Goal: Task Accomplishment & Management: Manage account settings

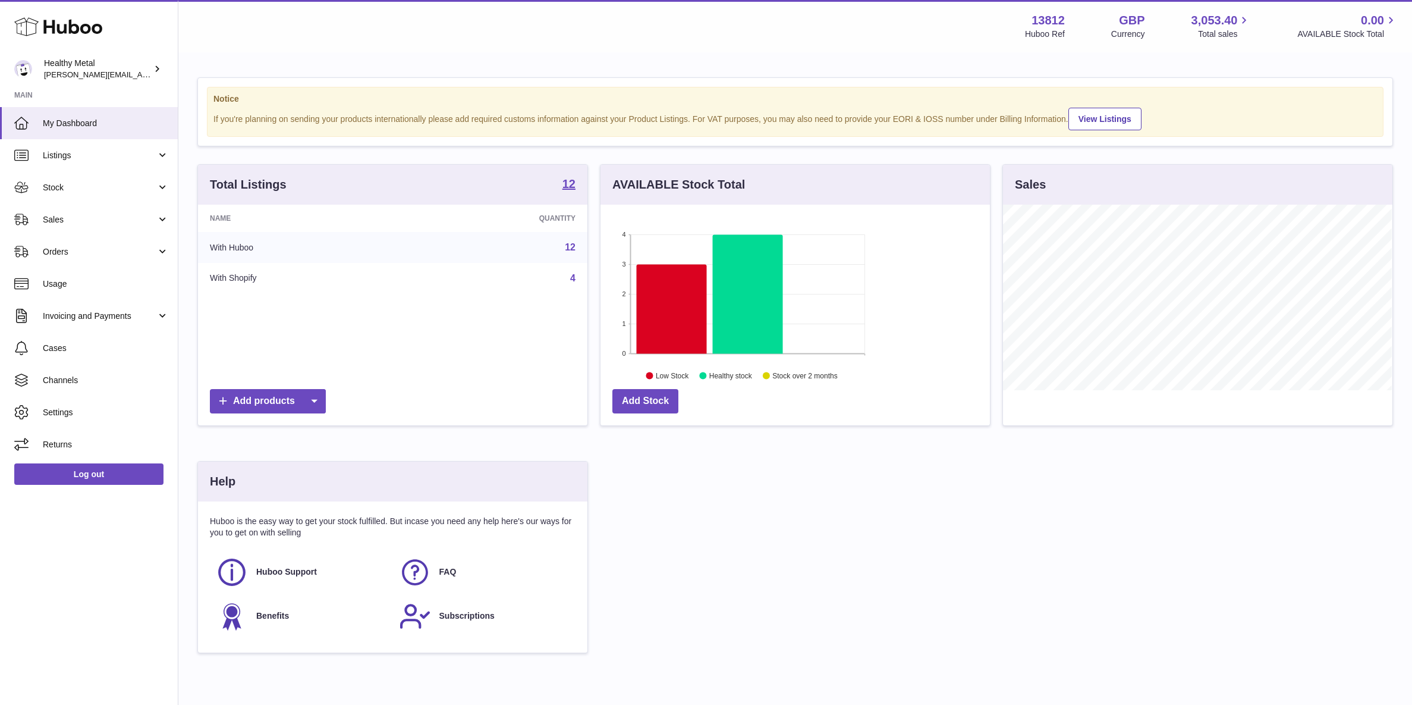
scroll to position [185, 388]
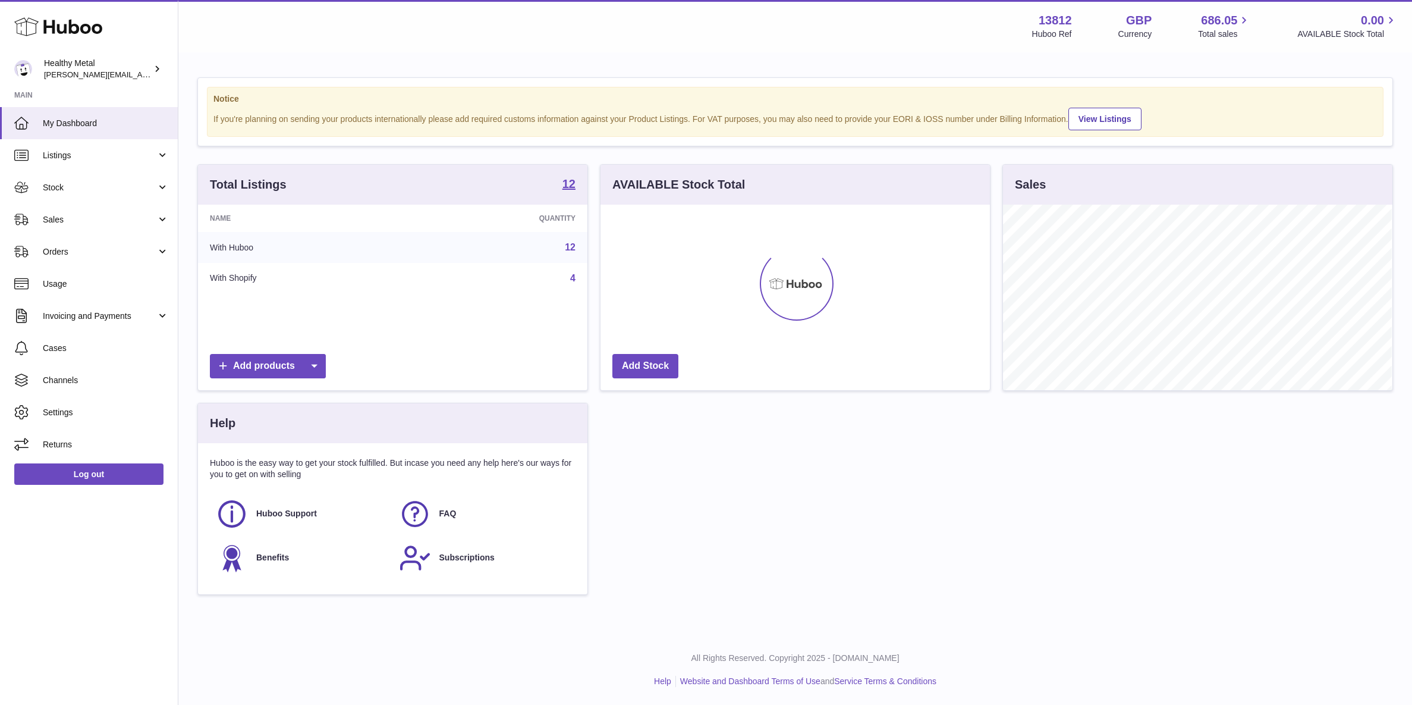
scroll to position [185, 388]
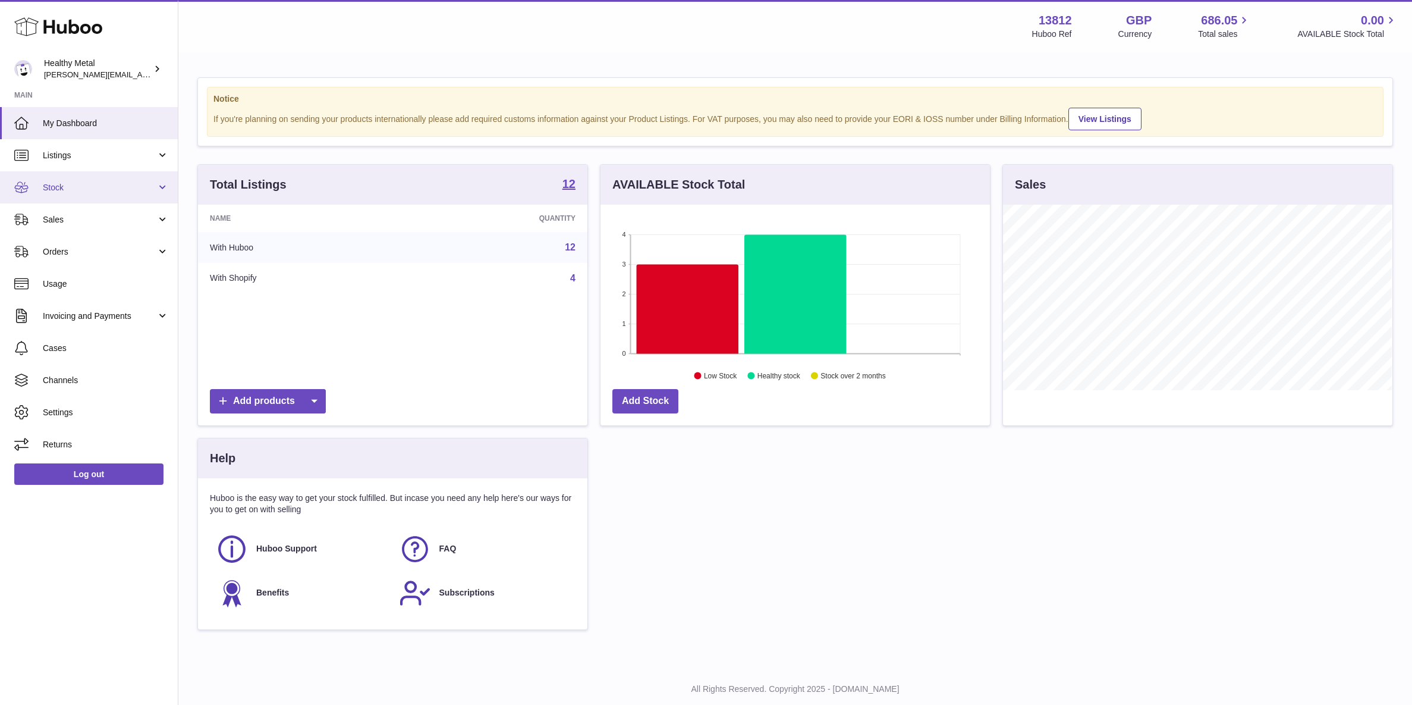
click at [108, 178] on link "Stock" at bounding box center [89, 187] width 178 height 32
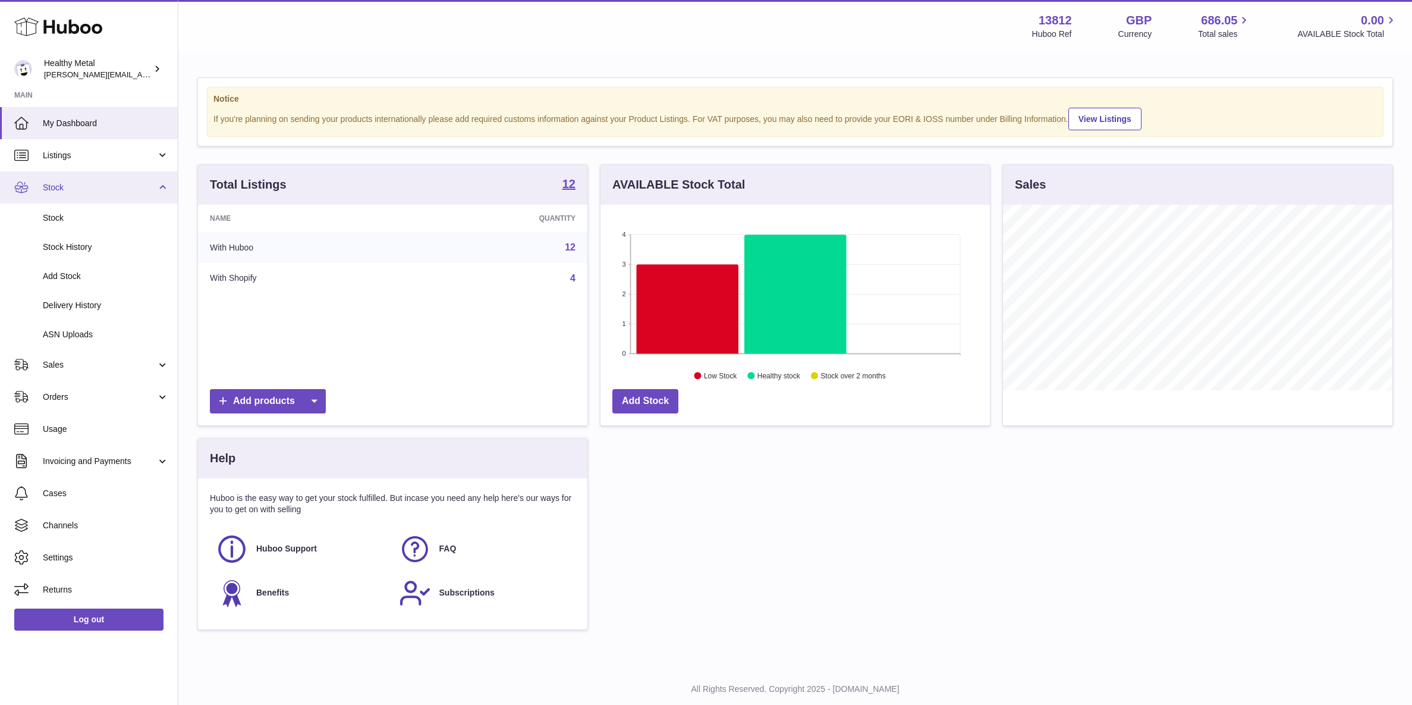
click at [86, 185] on span "Stock" at bounding box center [100, 187] width 114 height 11
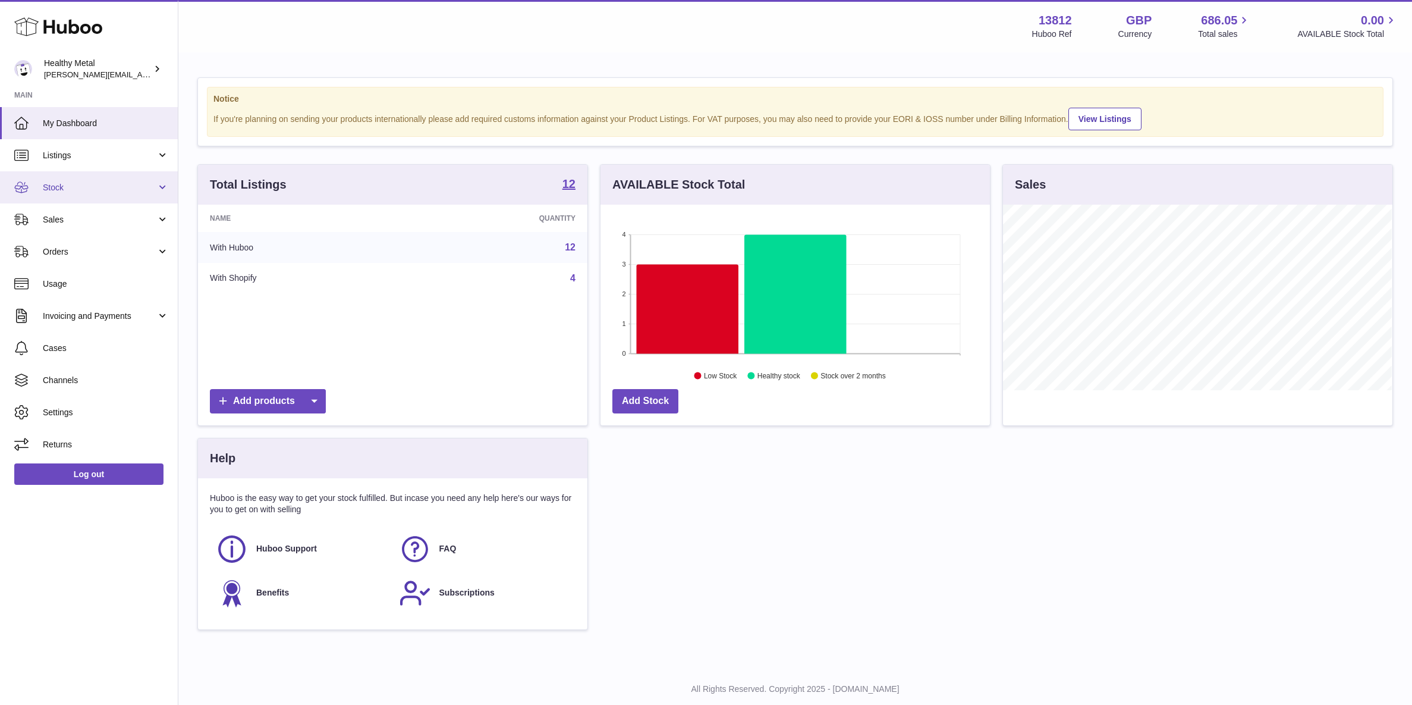
click at [65, 193] on link "Stock" at bounding box center [89, 187] width 178 height 32
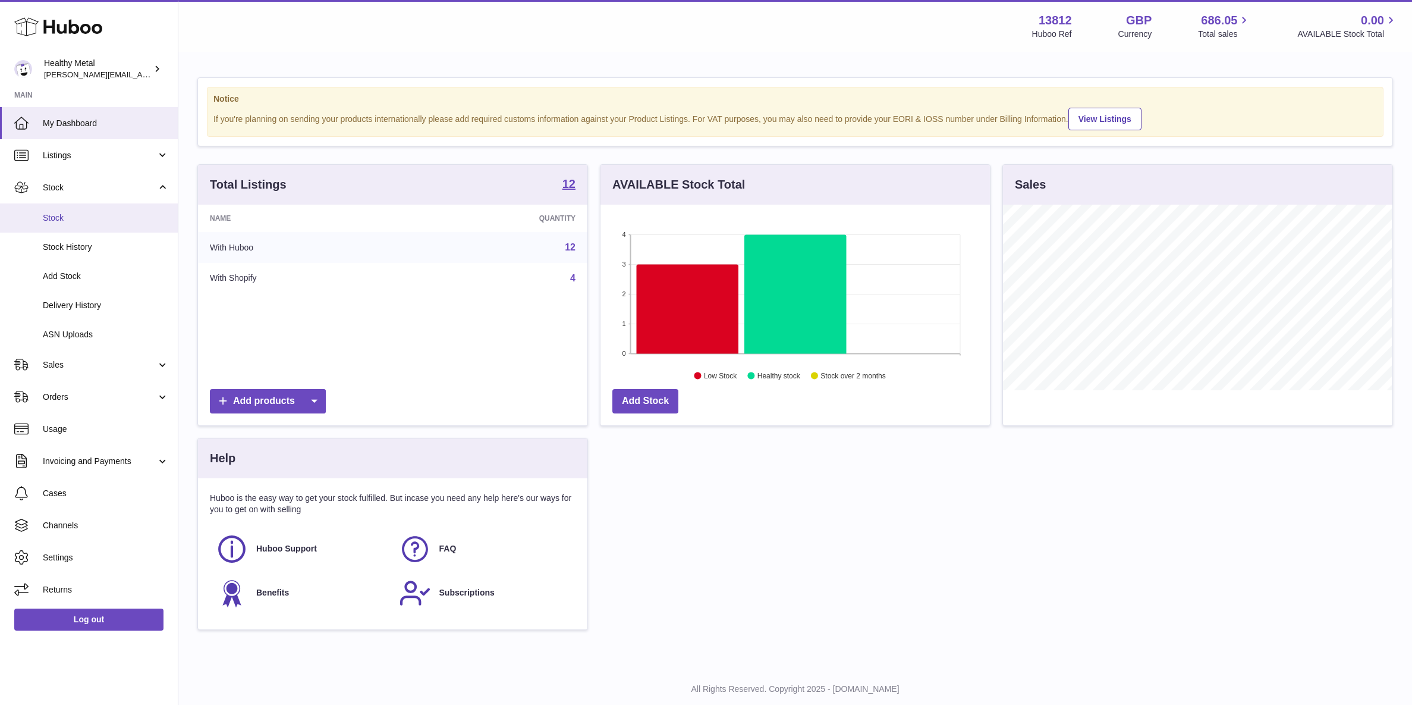
click at [63, 222] on span "Stock" at bounding box center [106, 217] width 126 height 11
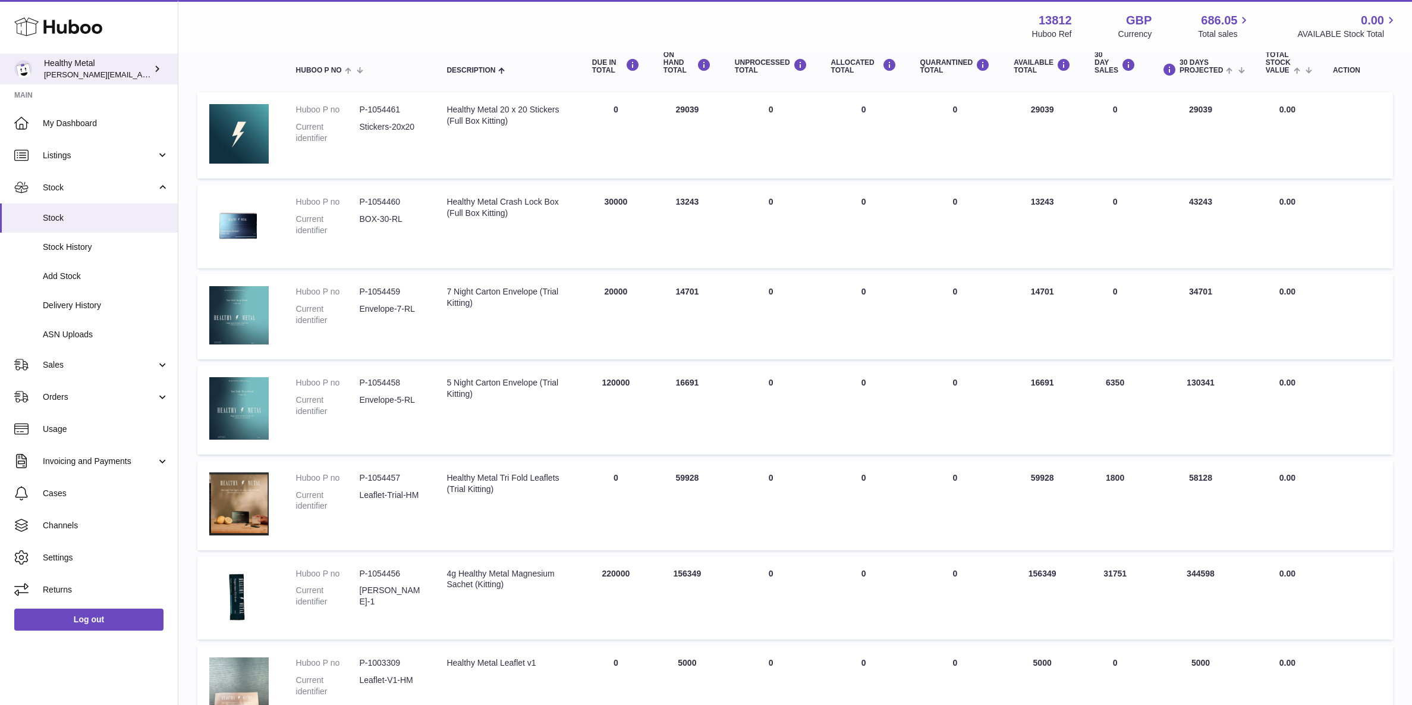
scroll to position [146, 0]
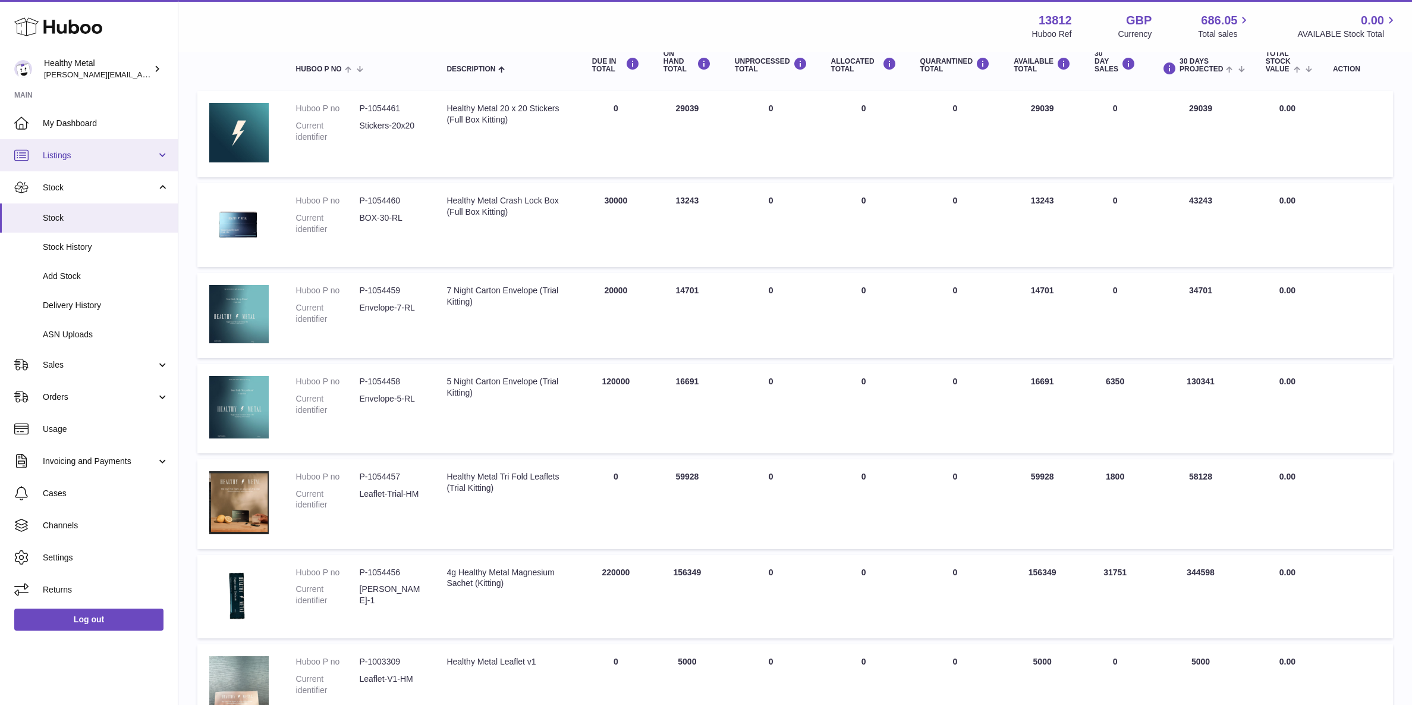
click at [110, 163] on link "Listings" at bounding box center [89, 155] width 178 height 32
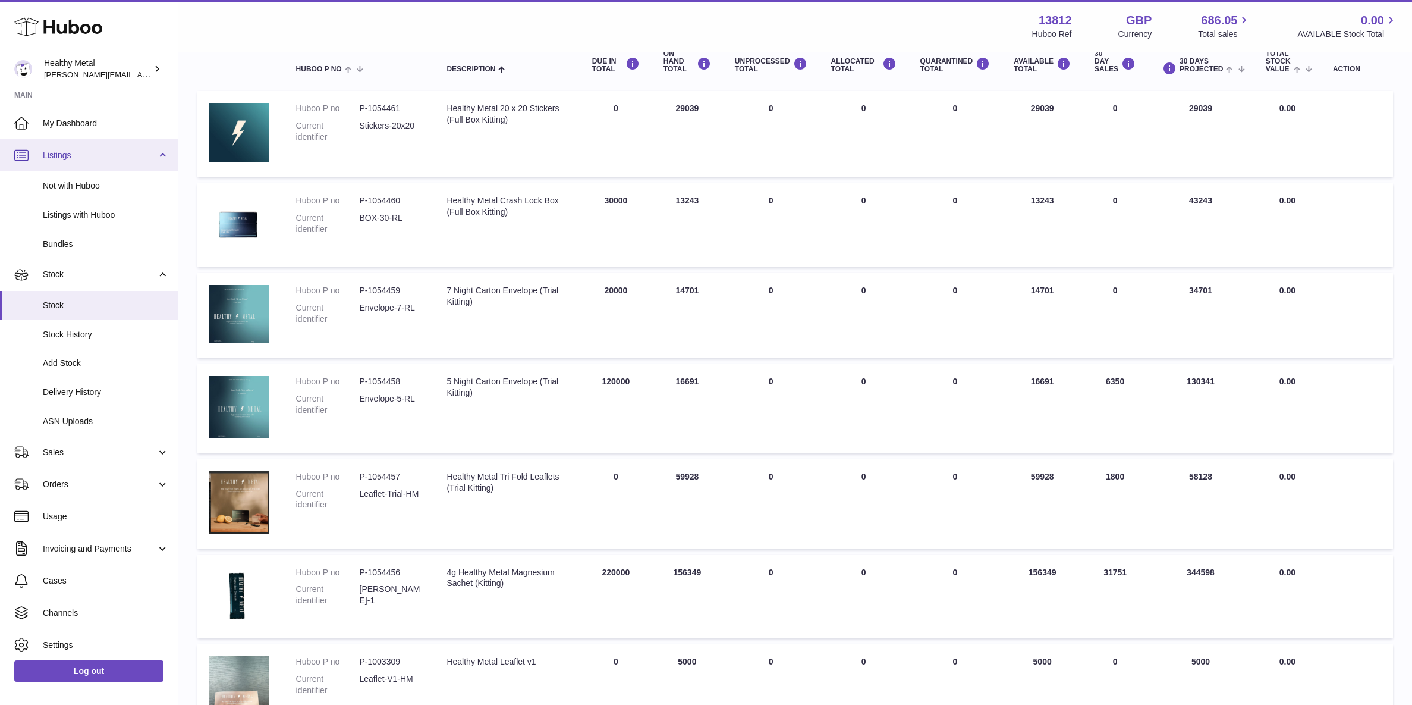
click at [104, 157] on span "Listings" at bounding box center [100, 155] width 114 height 11
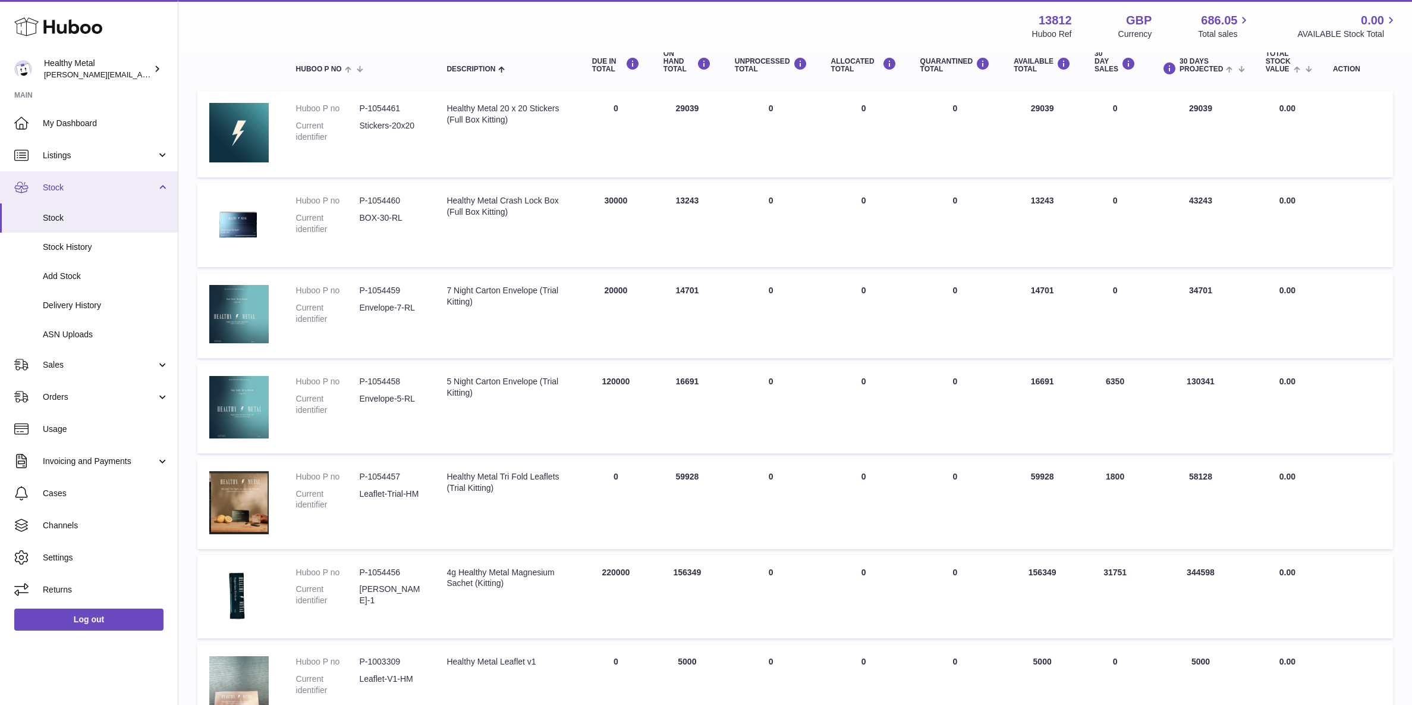
click at [89, 188] on span "Stock" at bounding box center [100, 187] width 114 height 11
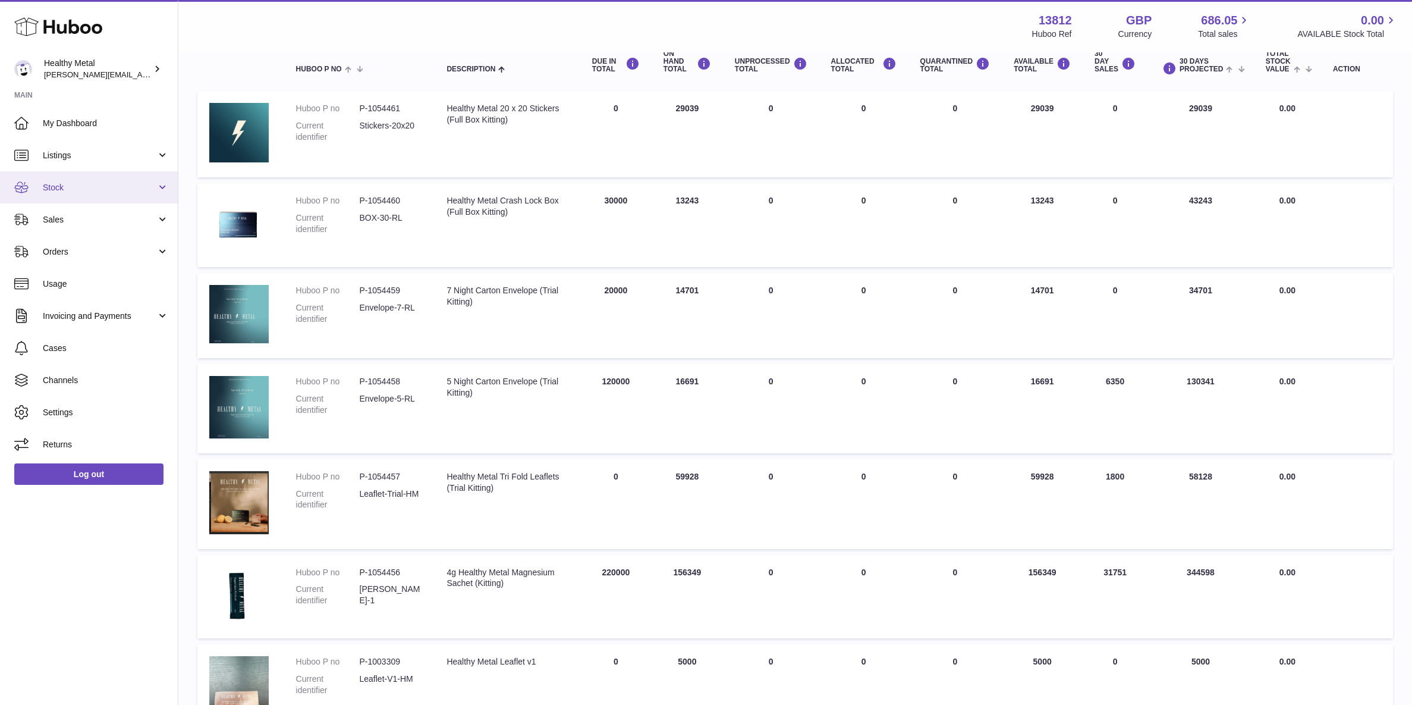
click at [100, 185] on span "Stock" at bounding box center [100, 187] width 114 height 11
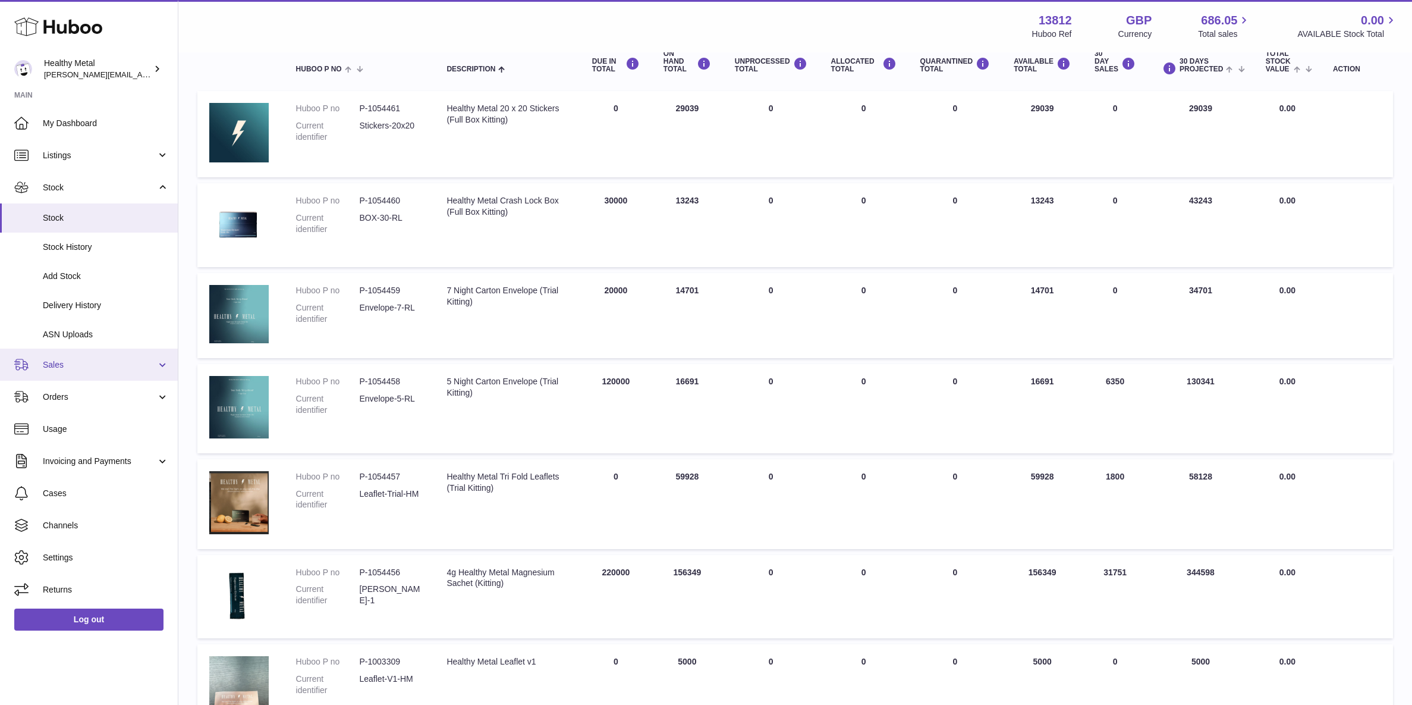
click at [111, 373] on link "Sales" at bounding box center [89, 364] width 178 height 32
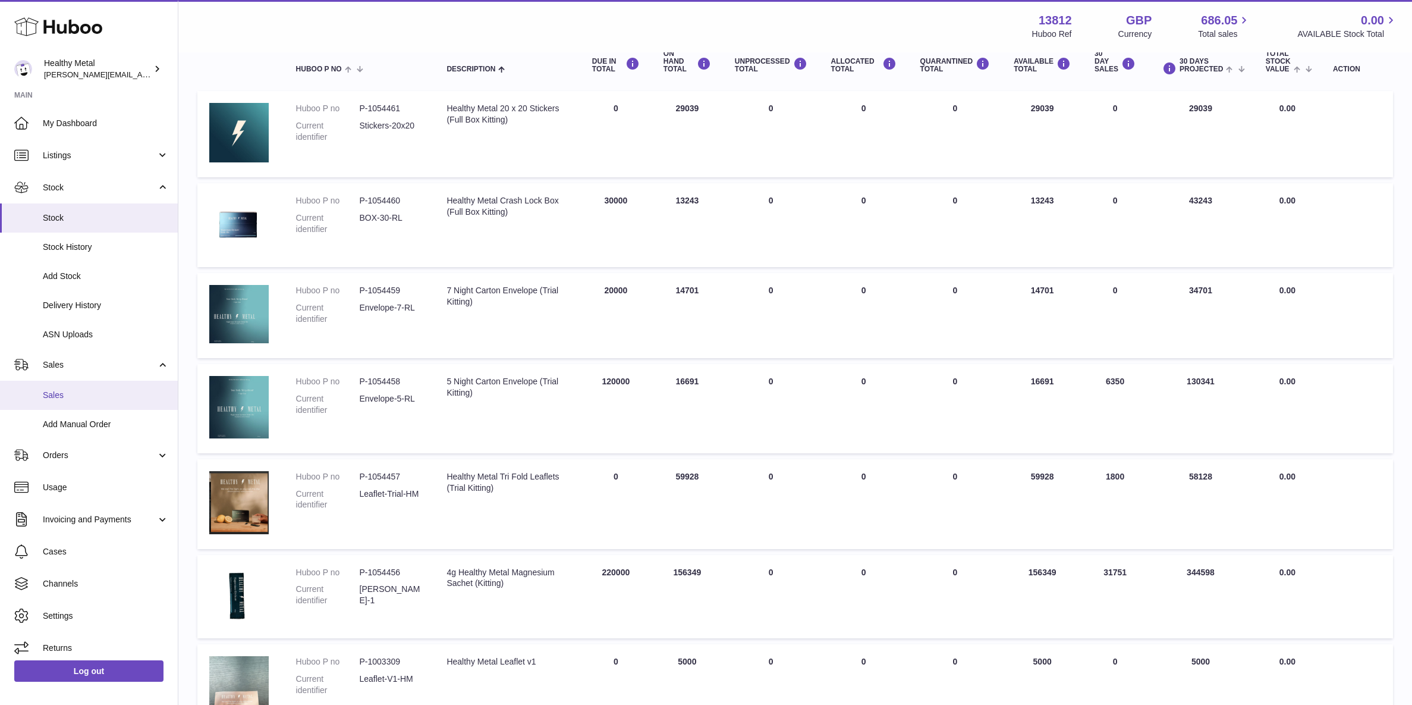
click at [77, 394] on span "Sales" at bounding box center [106, 394] width 126 height 11
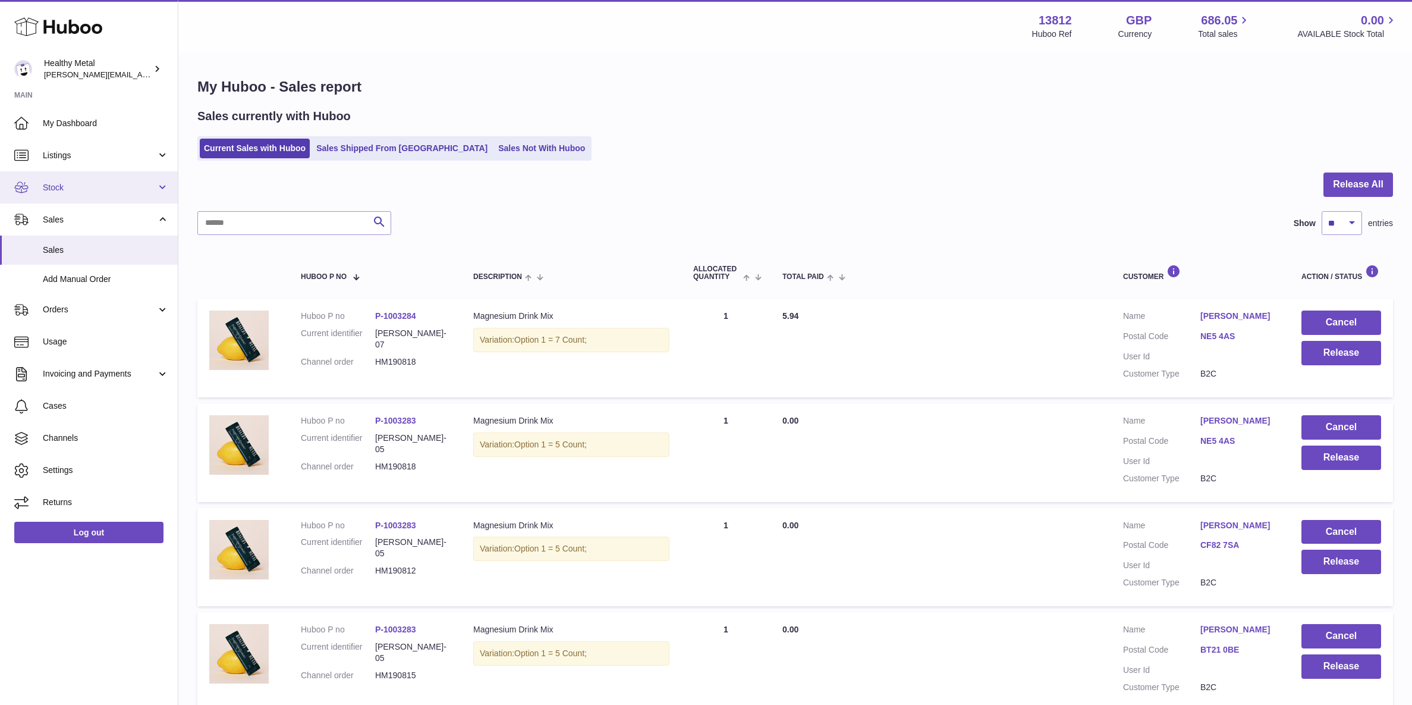
click at [98, 198] on link "Stock" at bounding box center [89, 187] width 178 height 32
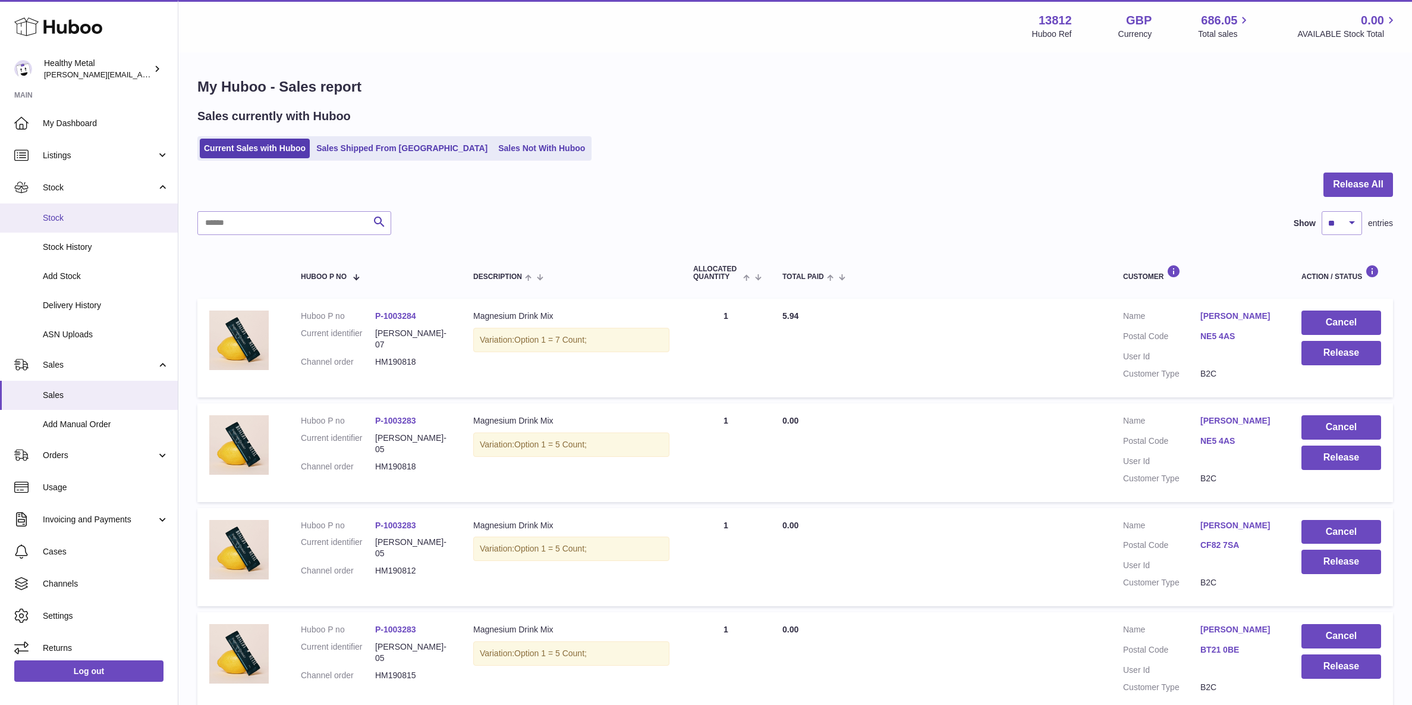
click at [96, 218] on span "Stock" at bounding box center [106, 217] width 126 height 11
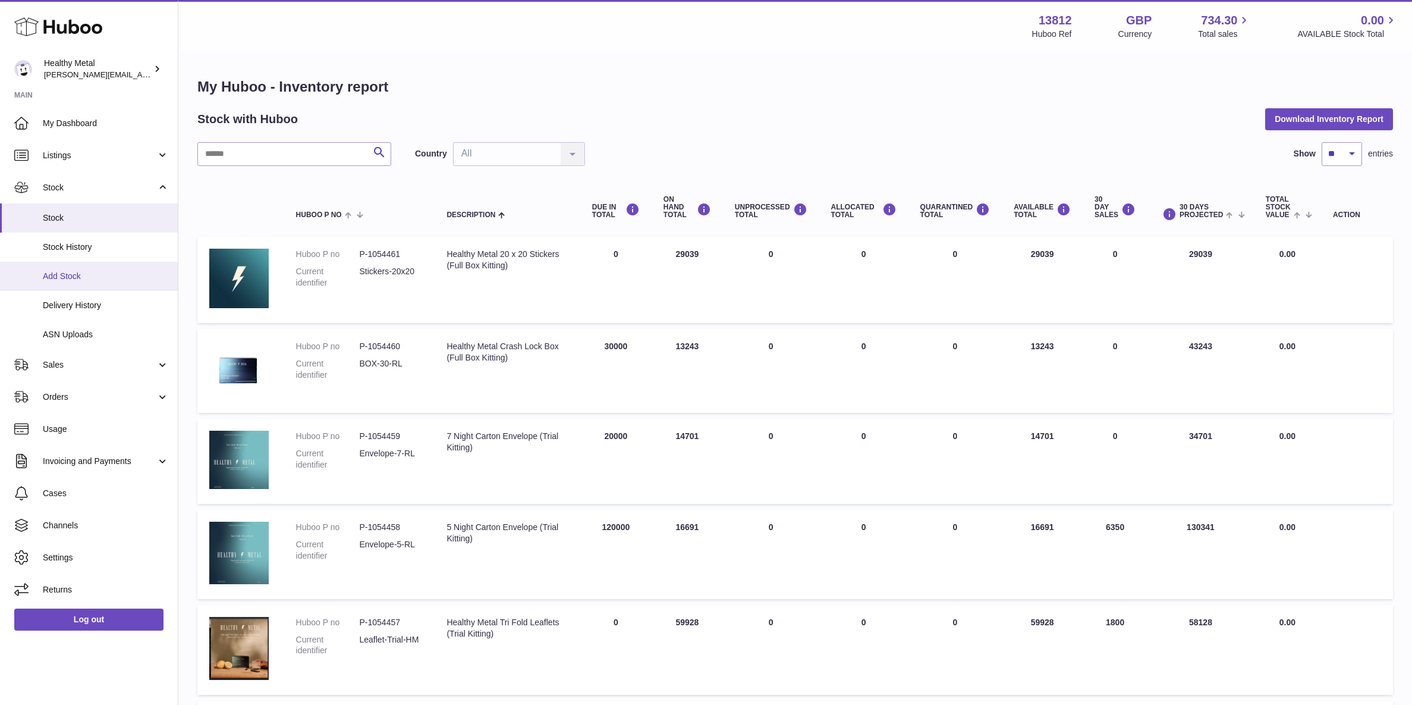
click at [42, 275] on link "Add Stock" at bounding box center [89, 276] width 178 height 29
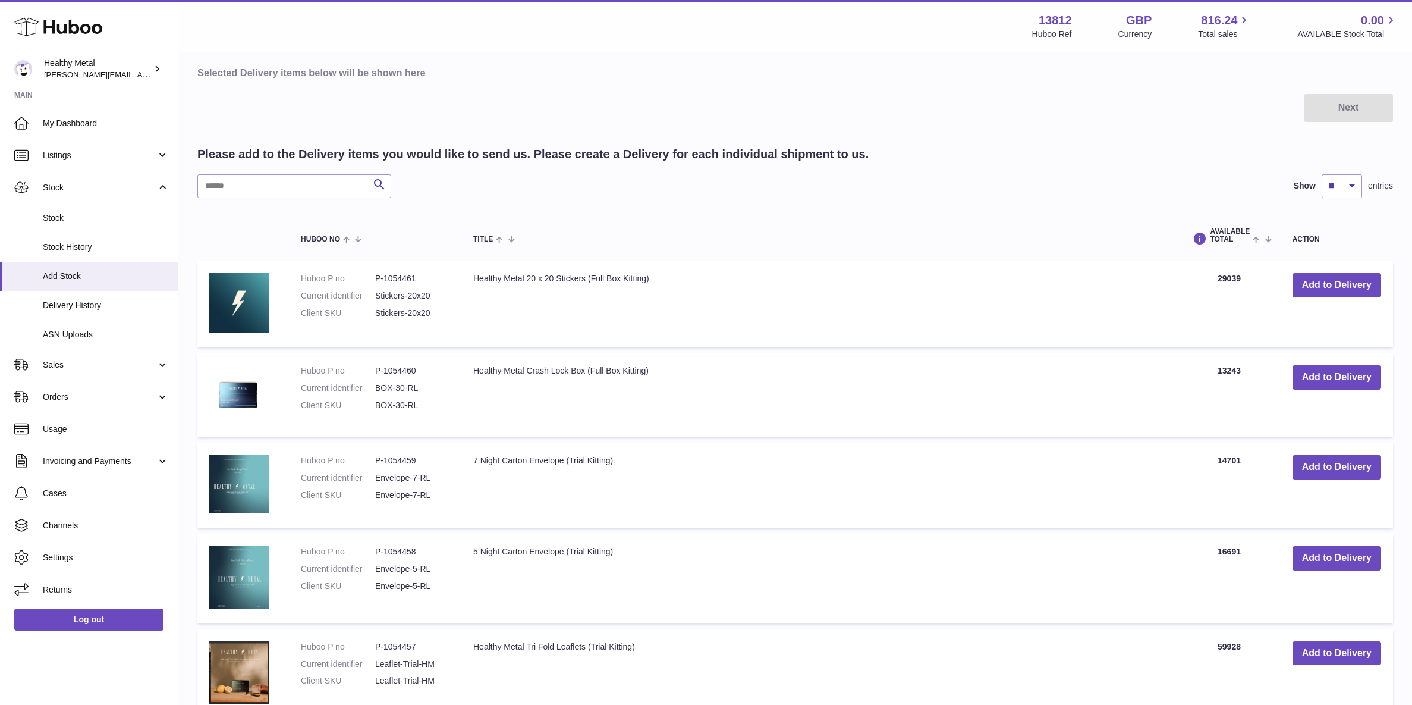
scroll to position [128, 0]
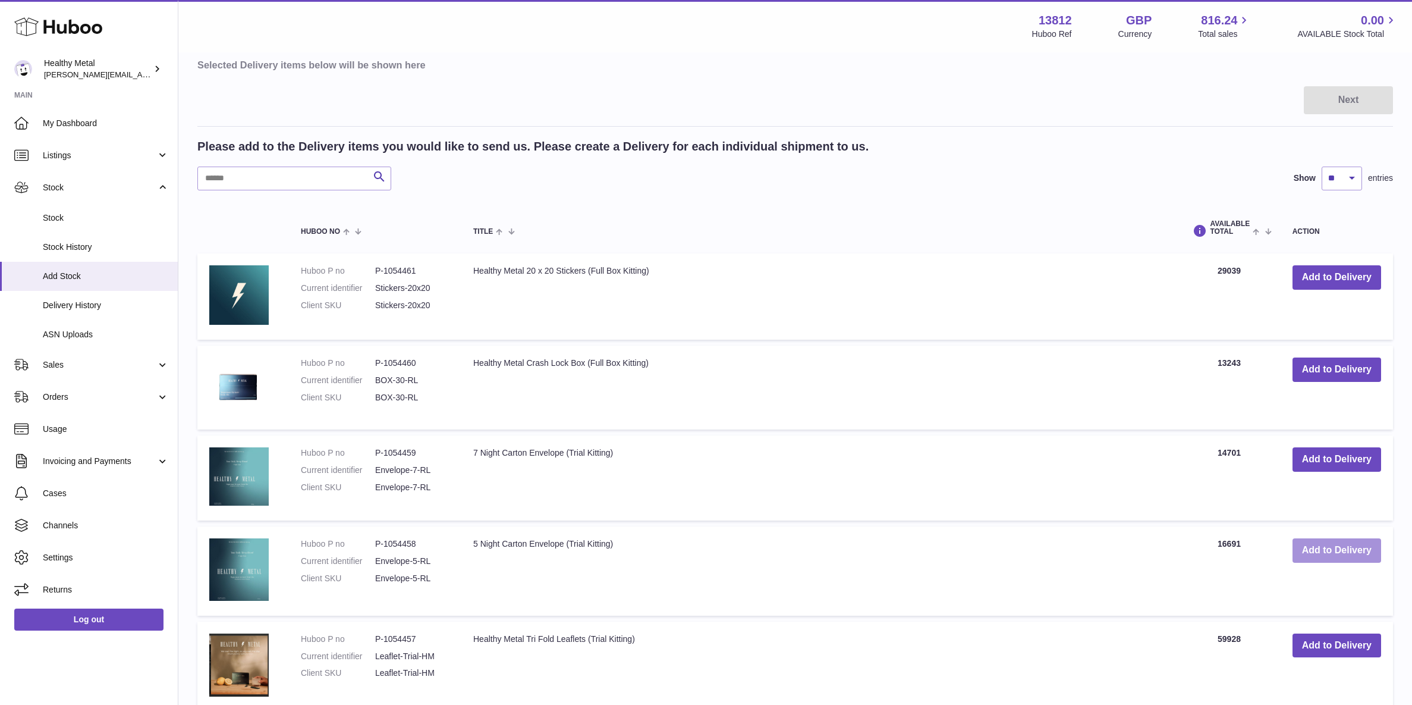
click at [1335, 545] on button "Add to Delivery" at bounding box center [1337, 550] width 89 height 24
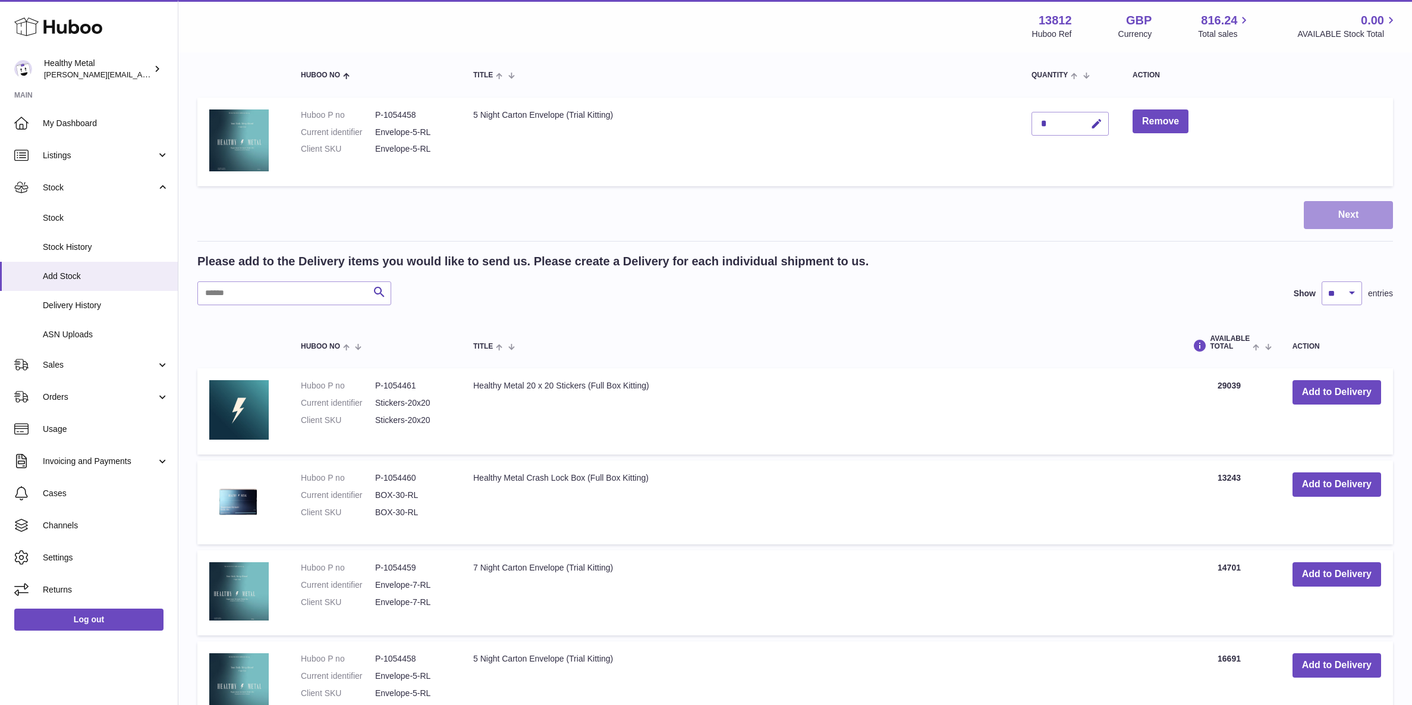
click at [1339, 210] on button "Next" at bounding box center [1348, 215] width 89 height 28
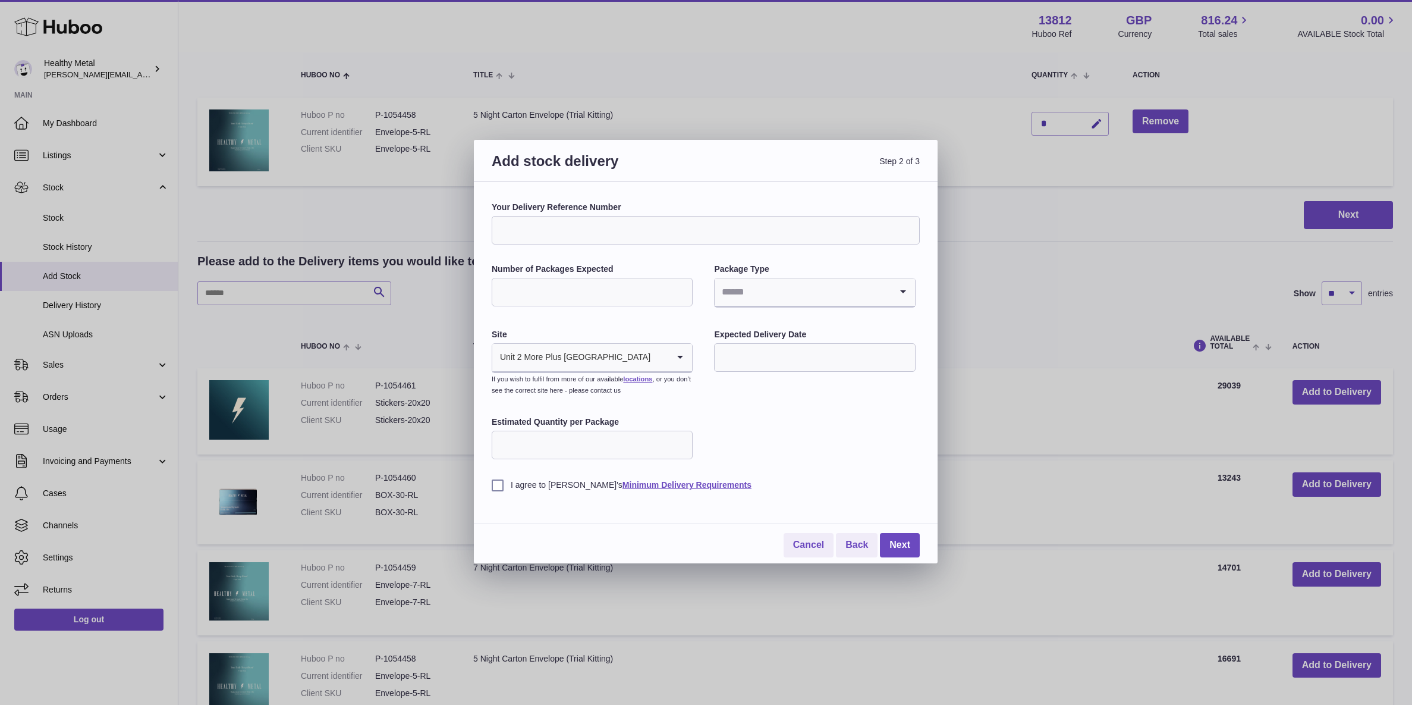
click at [599, 232] on input "Your Delivery Reference Number" at bounding box center [706, 230] width 428 height 29
type input "*"
type input "**********"
click at [592, 283] on input "Number of Packages Expected" at bounding box center [592, 292] width 201 height 29
click at [533, 289] on input "*" at bounding box center [592, 292] width 201 height 29
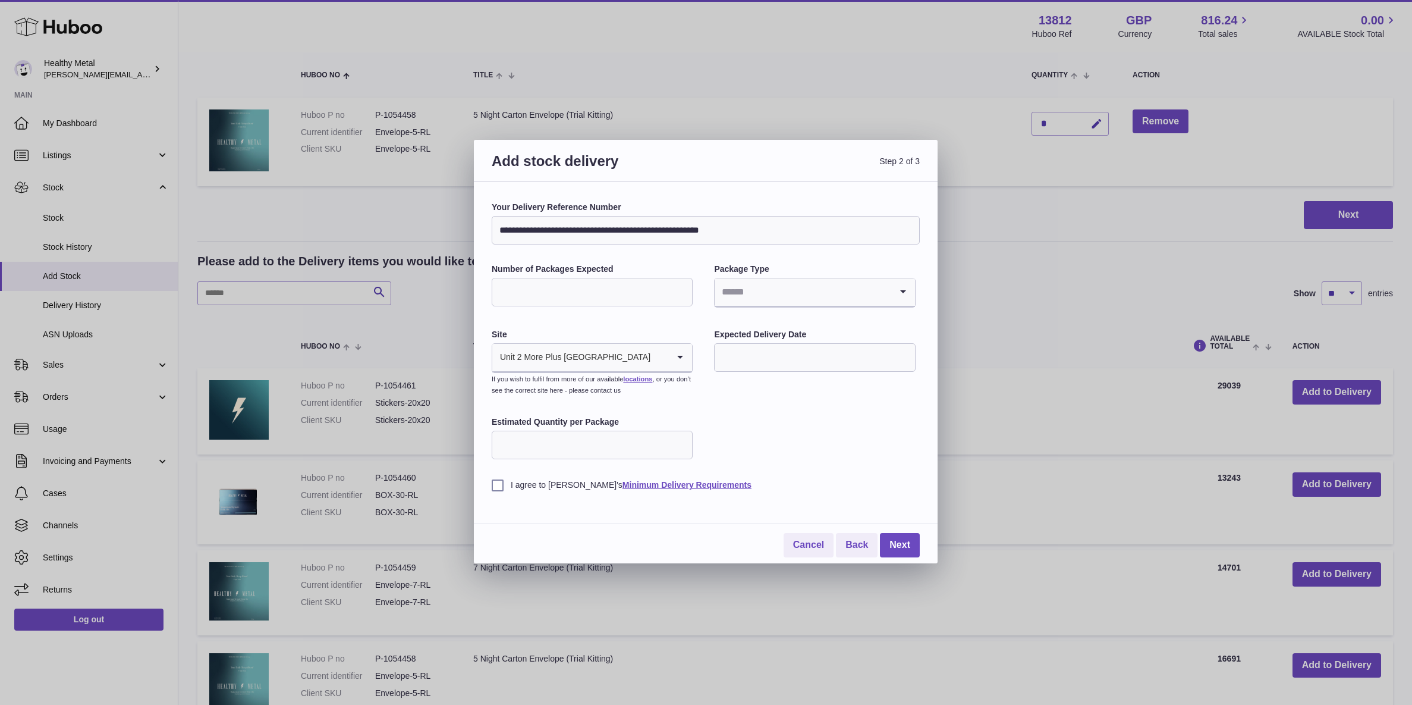
click at [533, 289] on input "*" at bounding box center [592, 292] width 201 height 29
click at [506, 294] on input "*" at bounding box center [592, 292] width 201 height 29
drag, startPoint x: 517, startPoint y: 294, endPoint x: 485, endPoint y: 292, distance: 32.2
click at [485, 292] on div "**********" at bounding box center [706, 372] width 464 height 382
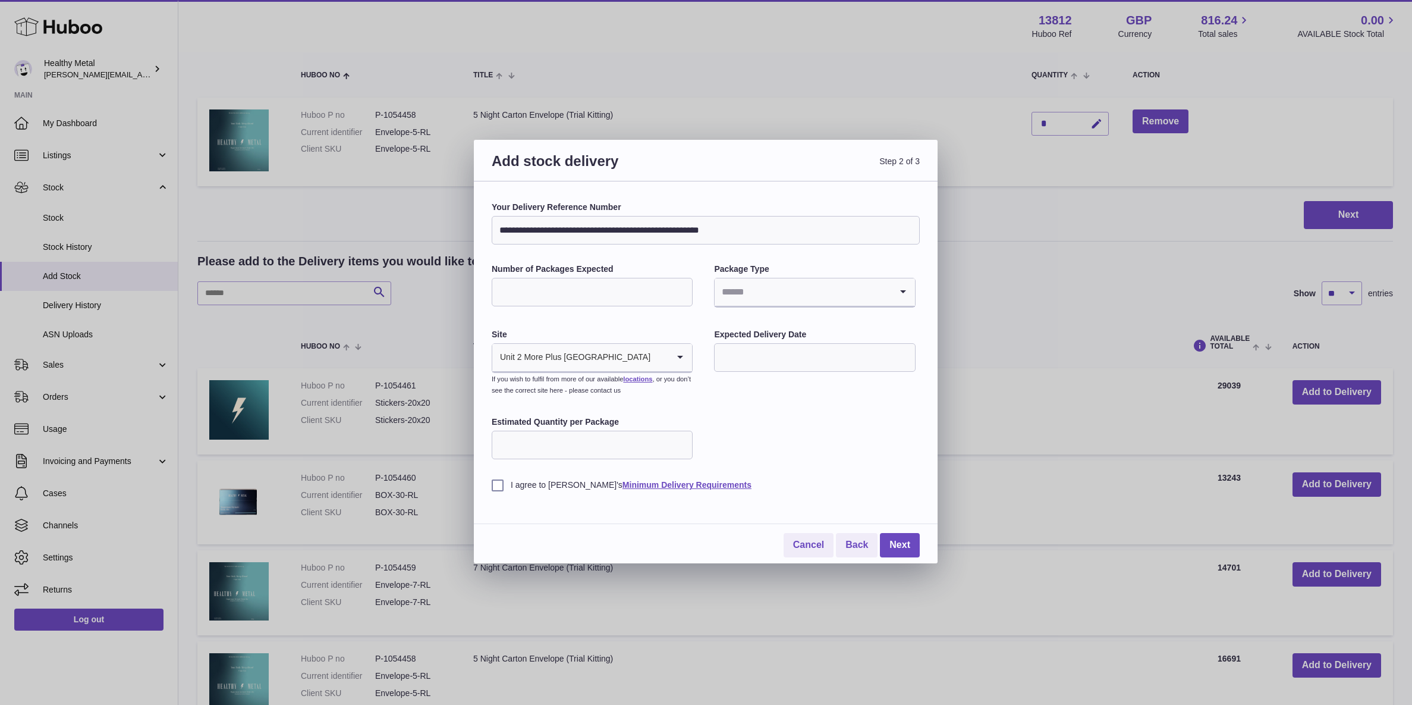
type input "*"
click at [791, 301] on input "Search for option" at bounding box center [803, 291] width 176 height 27
click at [731, 370] on li "Boxes" at bounding box center [814, 372] width 199 height 24
click at [757, 361] on input "text" at bounding box center [814, 357] width 201 height 29
click at [606, 432] on input "Estimated Quantity per Package" at bounding box center [592, 444] width 201 height 29
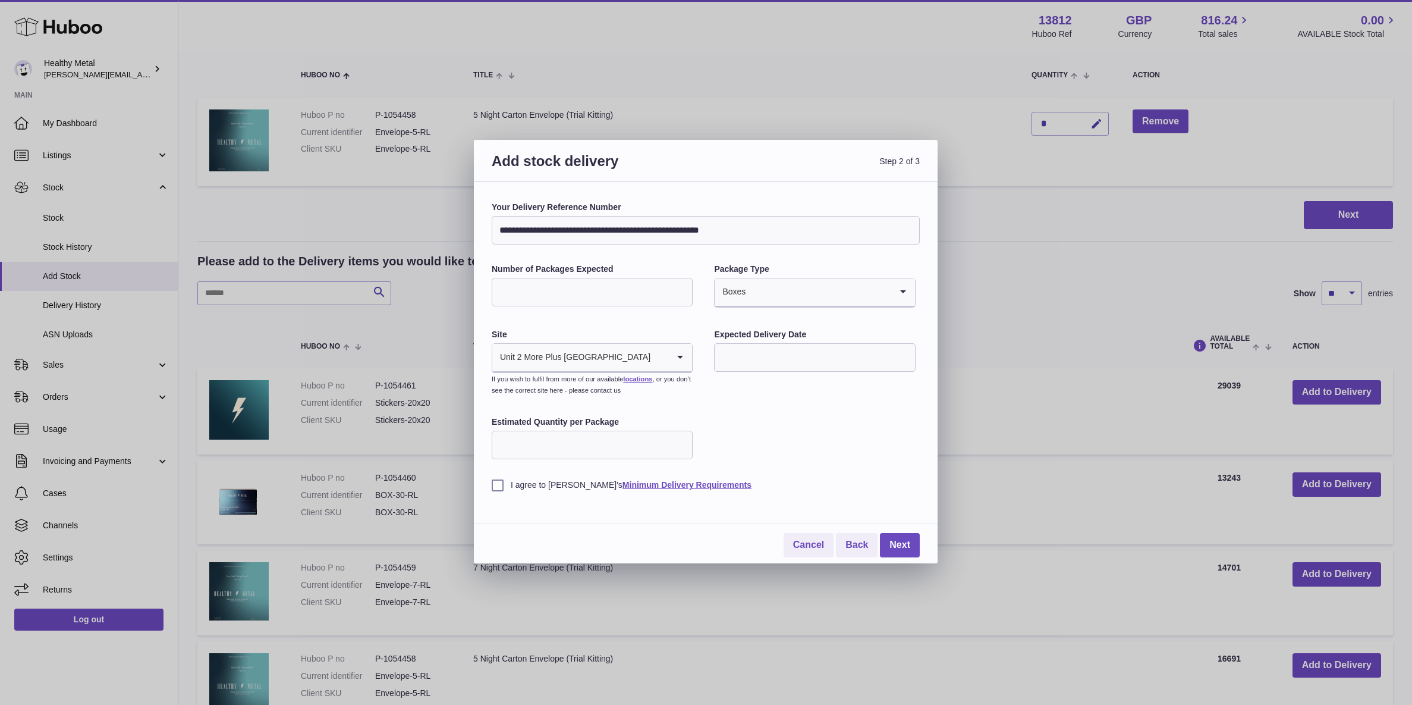
type input "****"
drag, startPoint x: 564, startPoint y: 297, endPoint x: 492, endPoint y: 290, distance: 72.4
click at [492, 290] on input "*" at bounding box center [592, 292] width 201 height 29
type input "*"
click at [929, 481] on div "**********" at bounding box center [706, 372] width 464 height 382
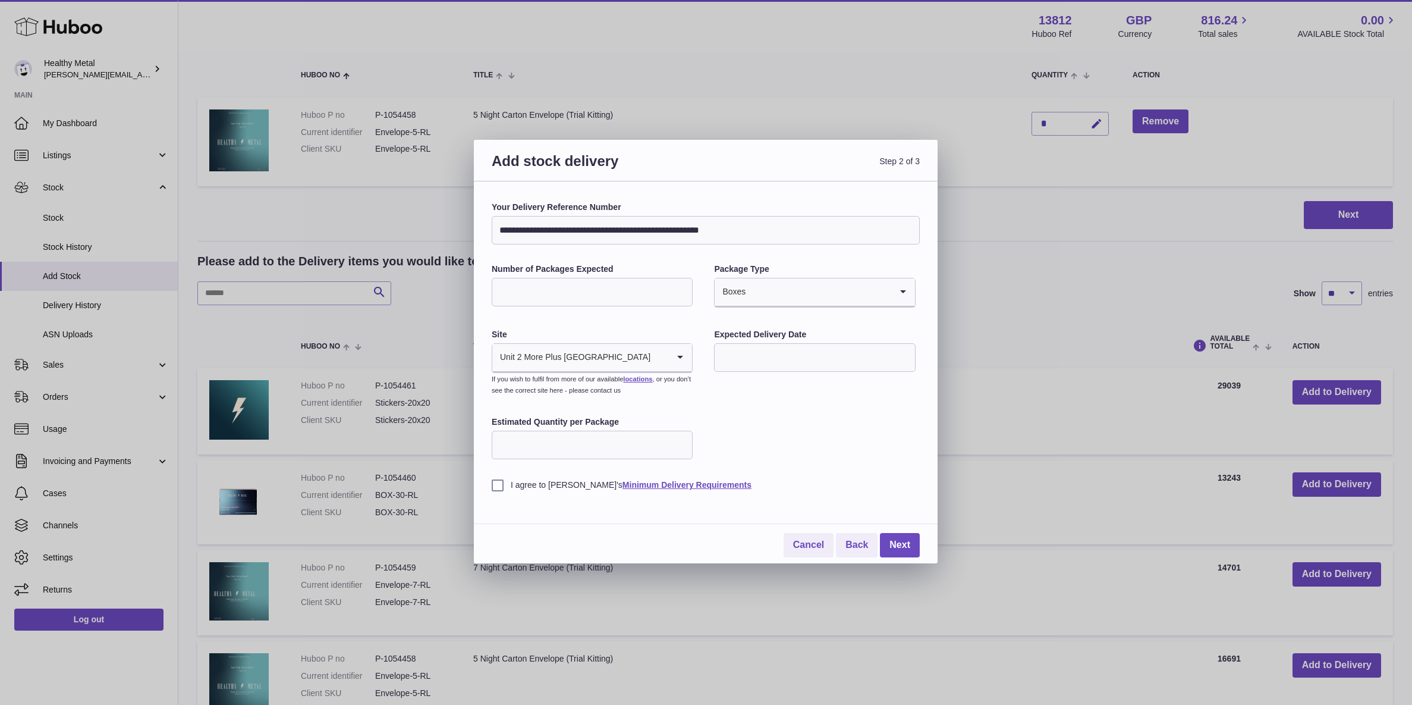
click at [827, 356] on input "text" at bounding box center [814, 357] width 201 height 29
click at [734, 485] on span "15" at bounding box center [732, 479] width 21 height 21
type input "**********"
click at [479, 481] on div "**********" at bounding box center [706, 372] width 464 height 382
click at [511, 489] on label "I agree to Huboo's Minimum Delivery Requirements" at bounding box center [706, 484] width 428 height 11
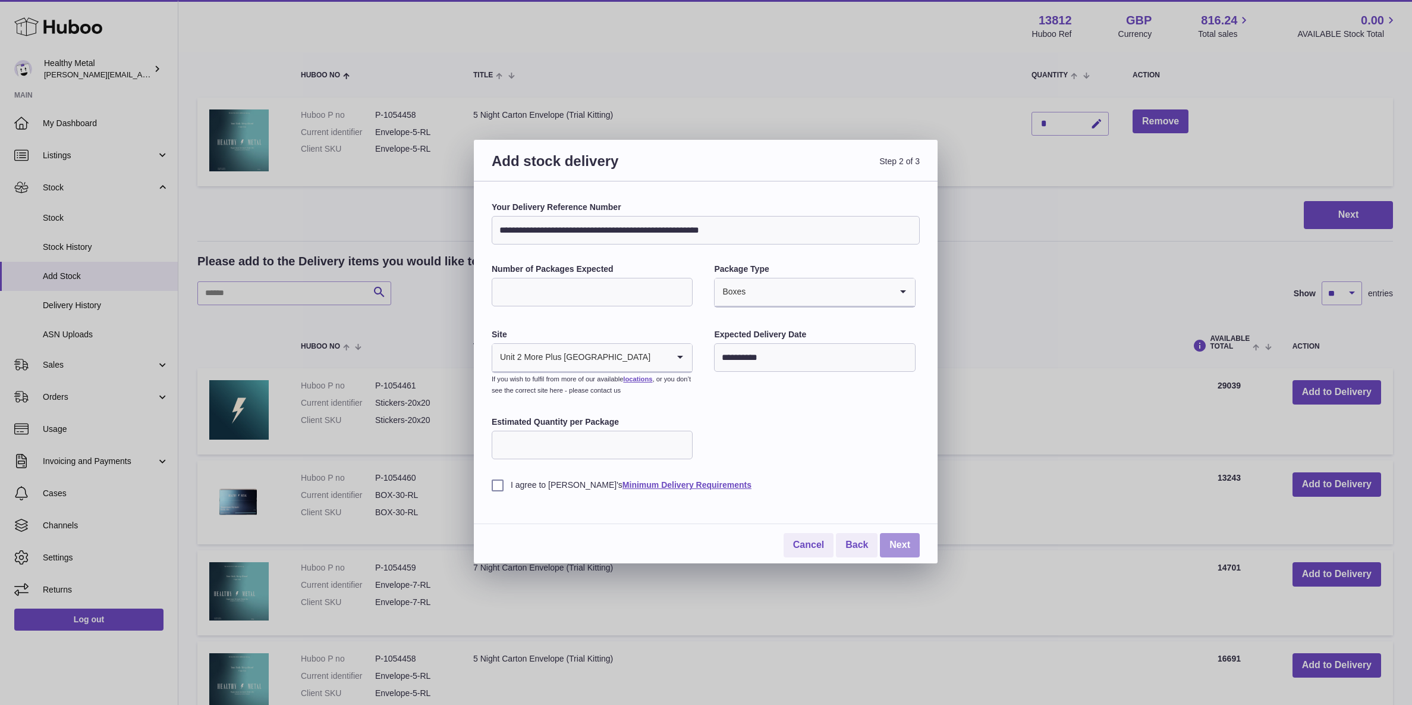
click at [882, 538] on link "Next" at bounding box center [900, 545] width 40 height 24
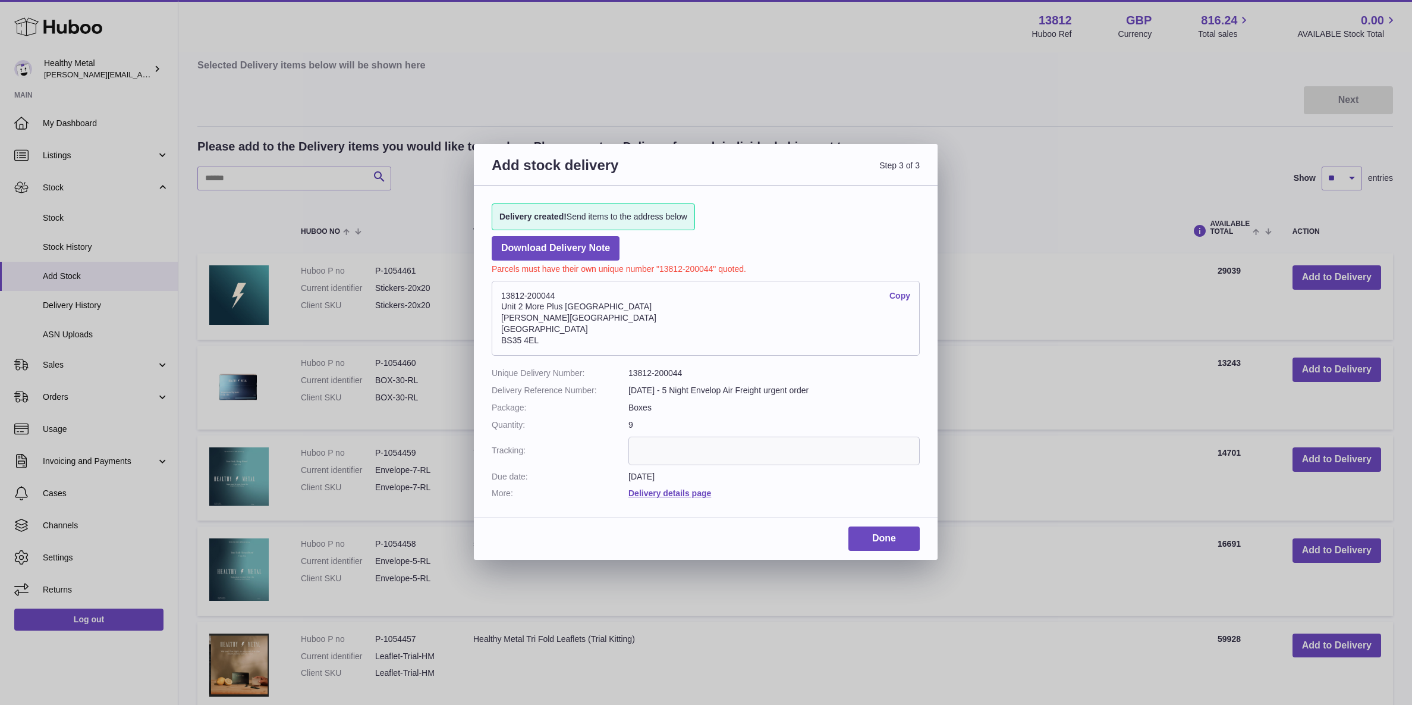
drag, startPoint x: 558, startPoint y: 341, endPoint x: 490, endPoint y: 291, distance: 84.2
click at [490, 291] on div "Delivery created! Send items to the address below Download Delivery Note Parcel…" at bounding box center [706, 344] width 464 height 319
copy address "13812-200044 Copy Unit 2 More Plus Central Park Hudson Ave Severn Beach BS35 4EL"
click at [675, 493] on link "Delivery details page" at bounding box center [669, 493] width 83 height 10
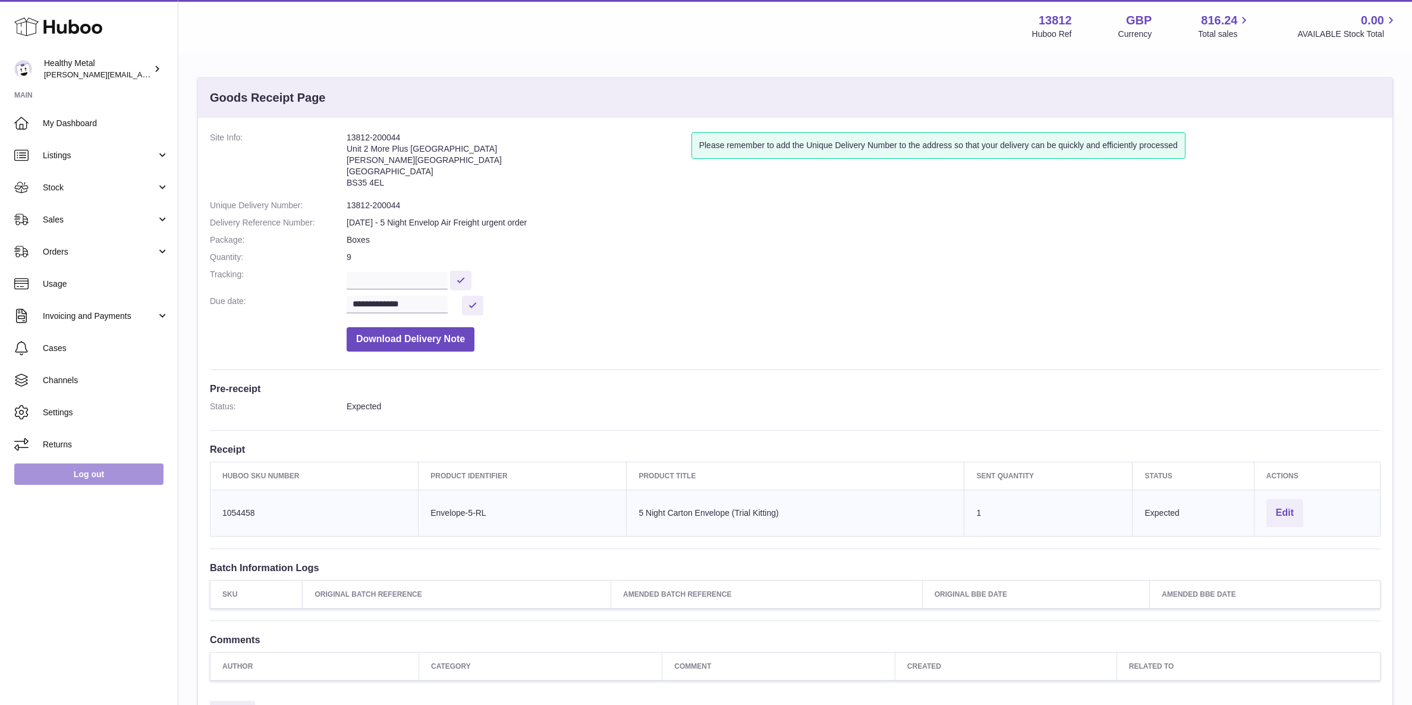
scroll to position [128, 0]
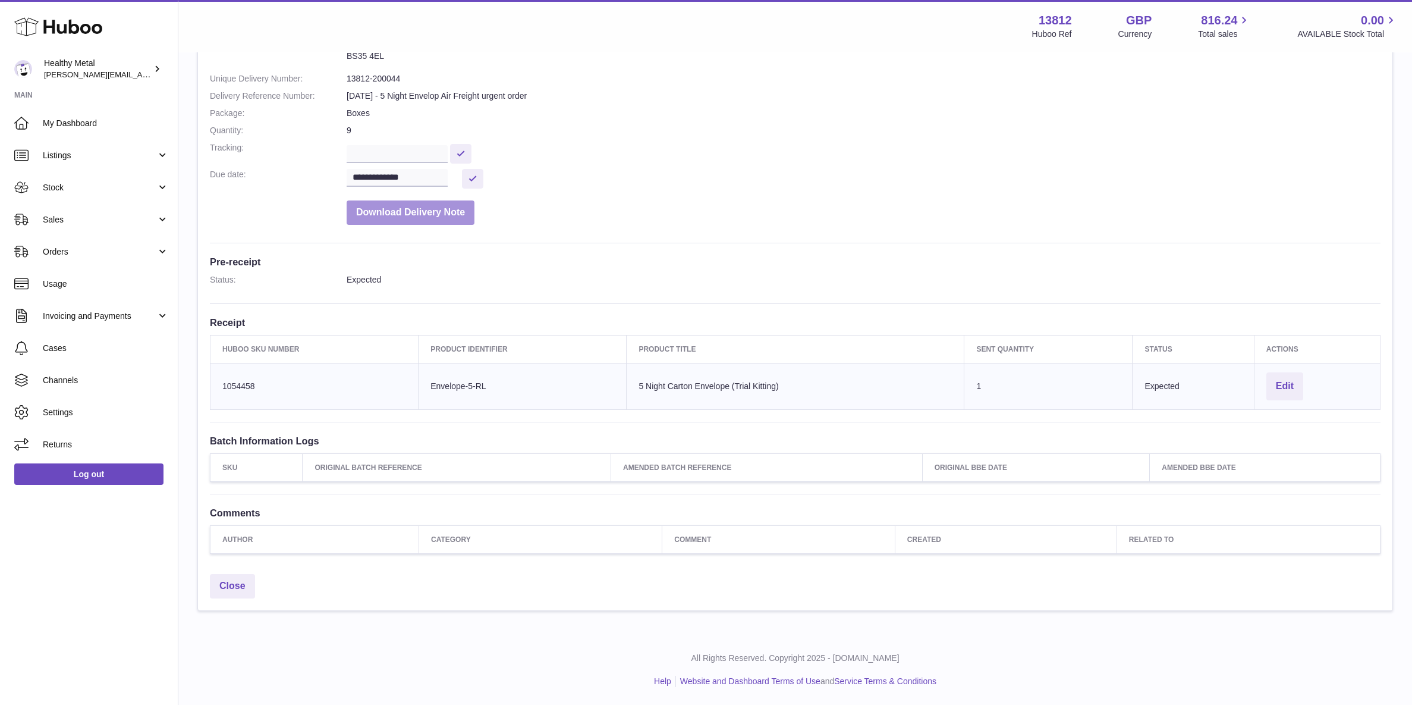
click at [398, 204] on button "Download Delivery Note" at bounding box center [411, 212] width 128 height 24
click at [1288, 387] on button "Edit" at bounding box center [1284, 386] width 37 height 28
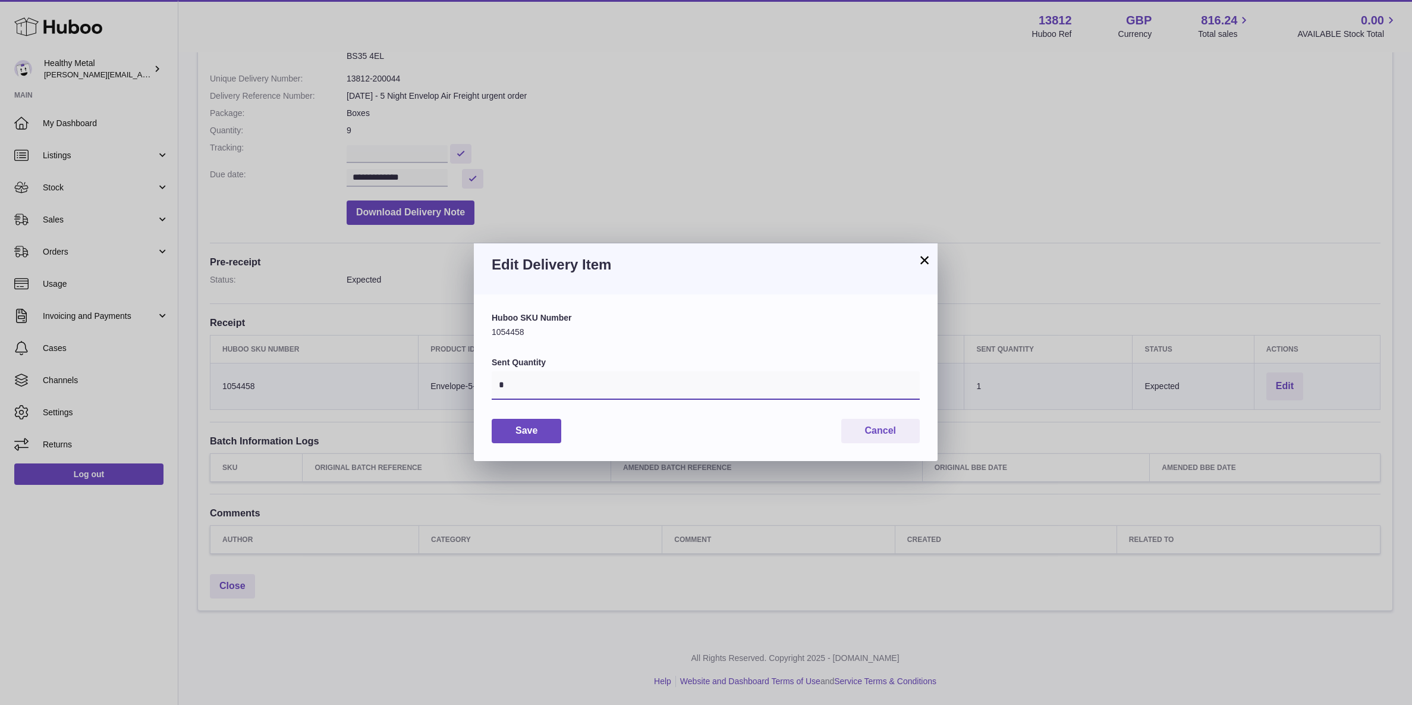
drag, startPoint x: 717, startPoint y: 382, endPoint x: 364, endPoint y: 352, distance: 354.4
click at [364, 352] on div "× Edit Delivery Item Huboo SKU Number 1054458 Sent Quantity * Save Cancel" at bounding box center [706, 352] width 1412 height 705
type input "*****"
click at [520, 425] on button "Save" at bounding box center [527, 431] width 70 height 24
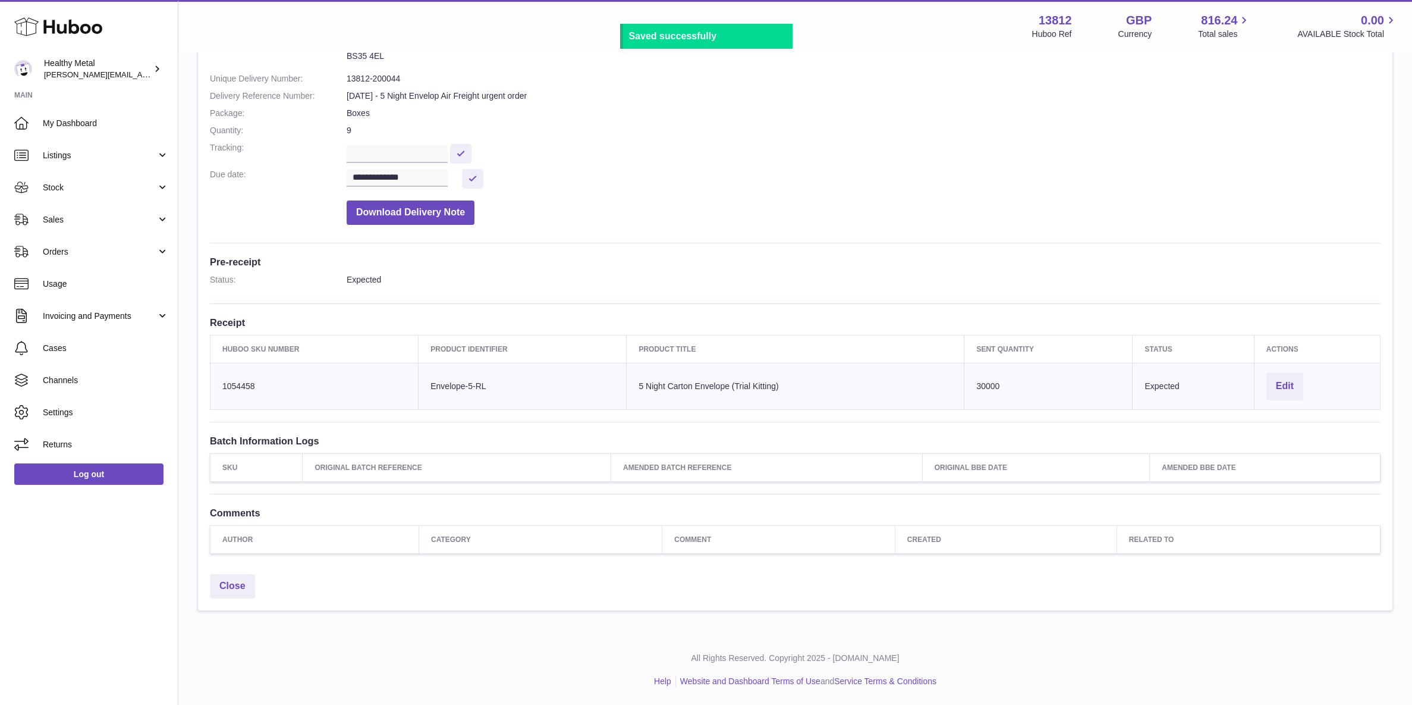
click at [976, 278] on dd "Expected" at bounding box center [864, 279] width 1034 height 11
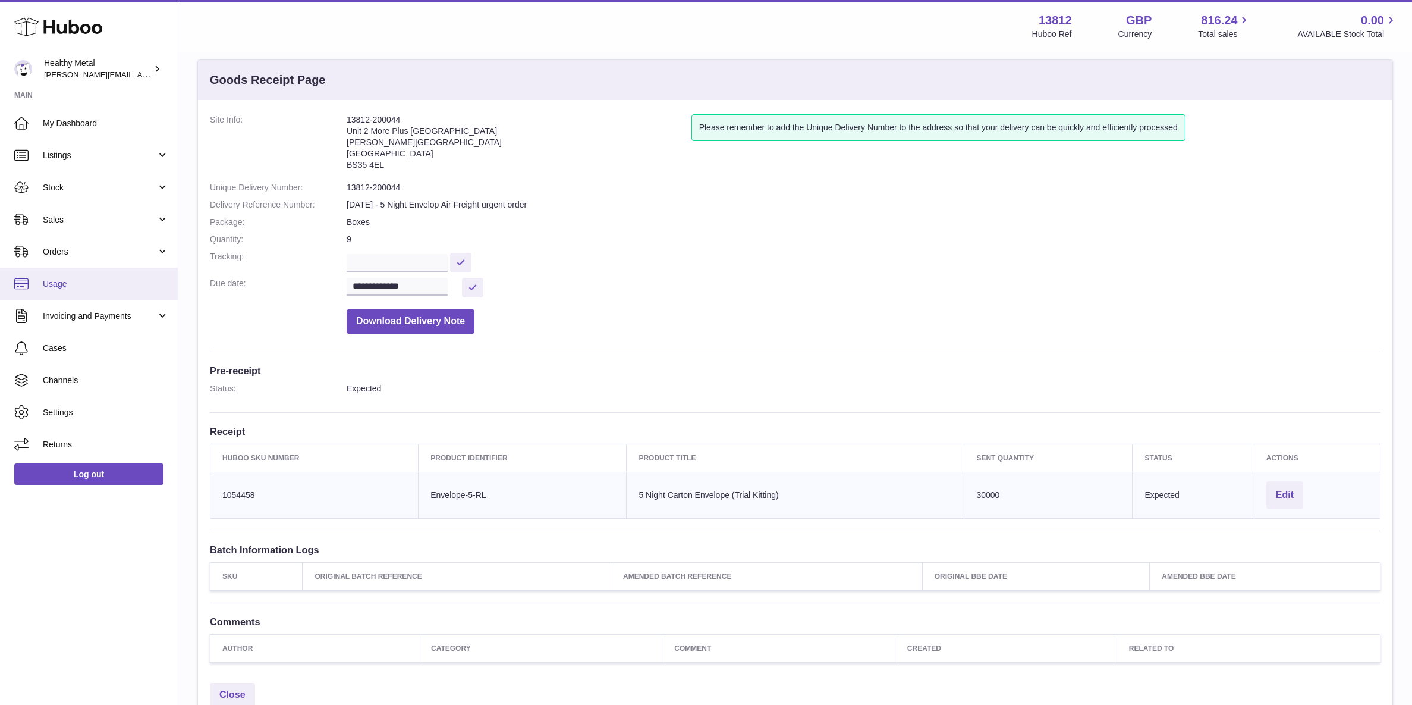
scroll to position [0, 0]
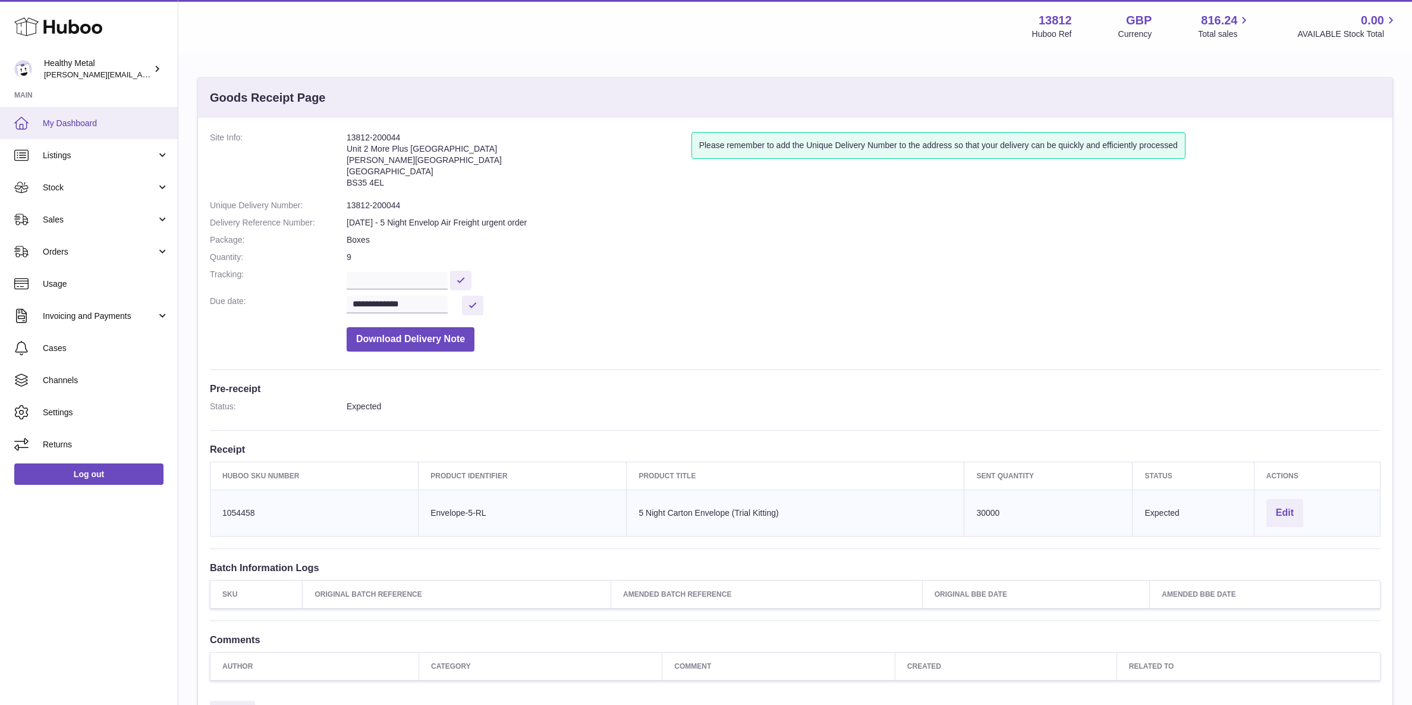
click at [80, 124] on span "My Dashboard" at bounding box center [106, 123] width 126 height 11
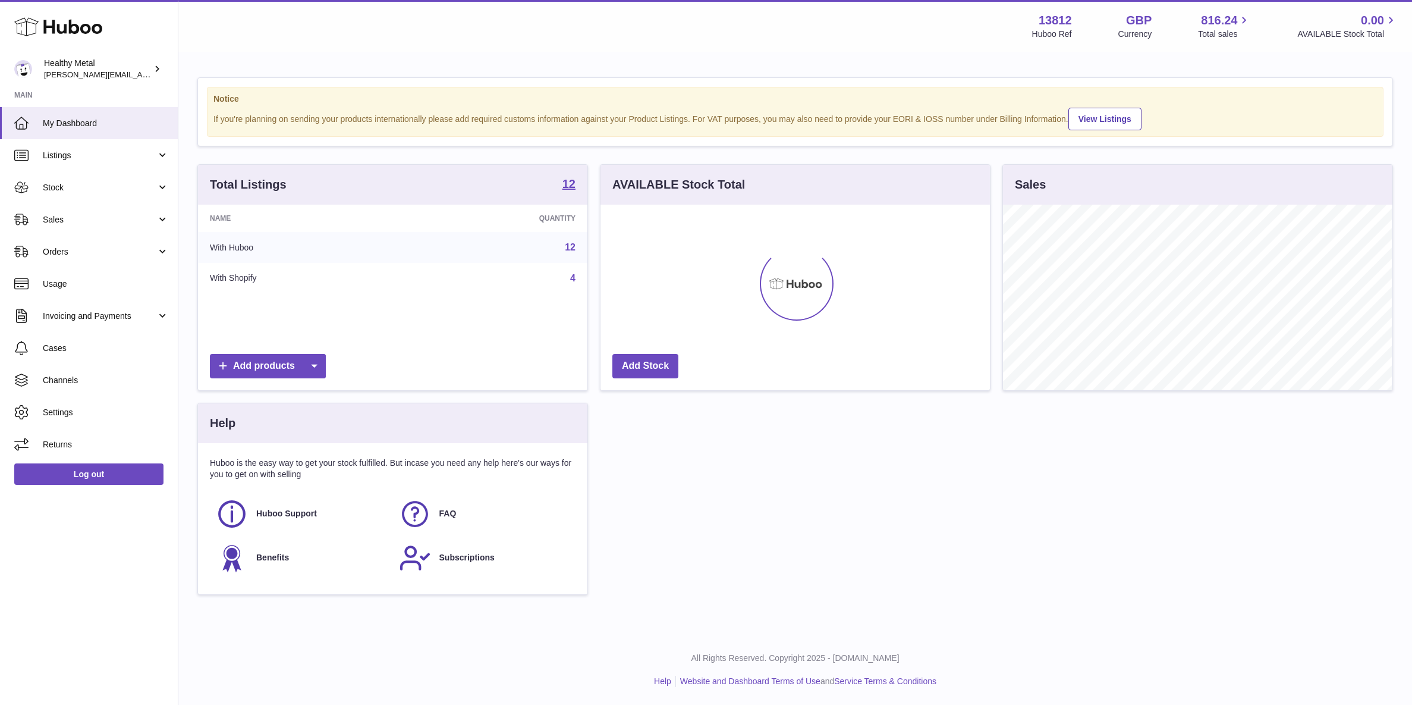
scroll to position [185, 388]
